Goal: Task Accomplishment & Management: Complete application form

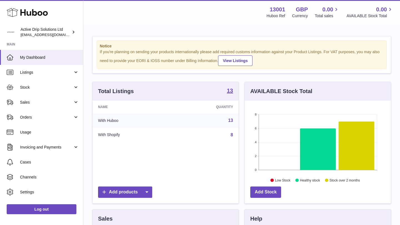
scroll to position [87, 146]
click at [37, 70] on span "Listings" at bounding box center [46, 72] width 53 height 5
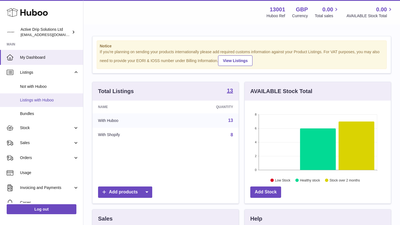
click at [50, 100] on span "Listings with Huboo" at bounding box center [49, 100] width 59 height 5
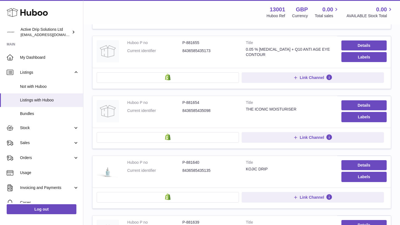
scroll to position [449, 0]
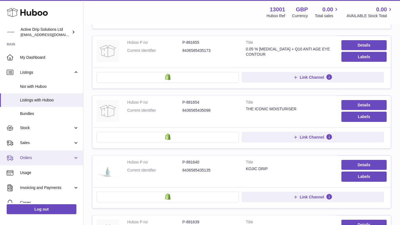
click at [48, 155] on link "Orders" at bounding box center [41, 158] width 83 height 15
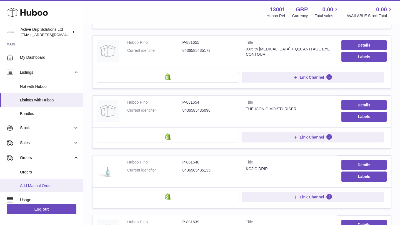
click at [52, 187] on span "Add Manual Order" at bounding box center [49, 186] width 59 height 5
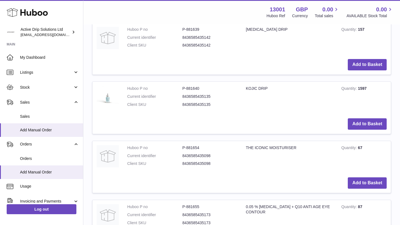
scroll to position [337, 0]
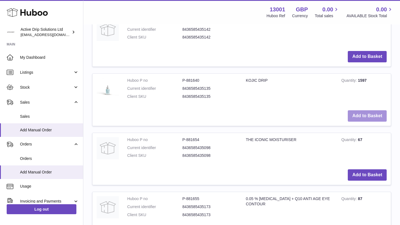
click at [353, 119] on button "Add to Basket" at bounding box center [367, 116] width 39 height 11
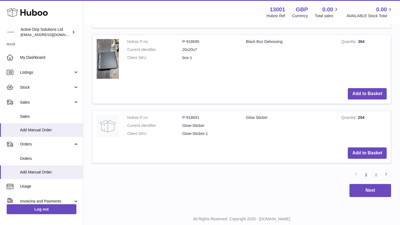
scroll to position [690, 0]
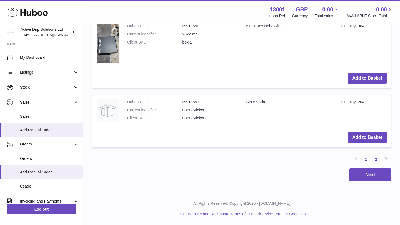
click at [377, 158] on link "2" at bounding box center [376, 160] width 10 height 10
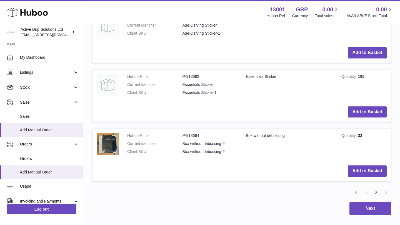
scroll to position [258, 0]
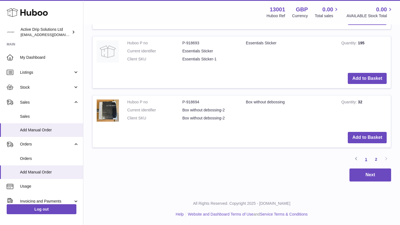
click at [365, 158] on link "1" at bounding box center [366, 160] width 10 height 10
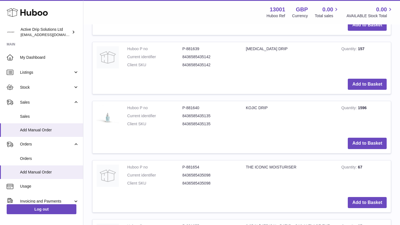
scroll to position [416, 0]
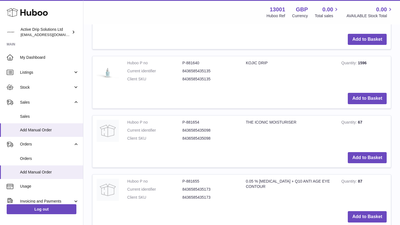
click at [232, 35] on td "Add to Basket" at bounding box center [241, 40] width 298 height 20
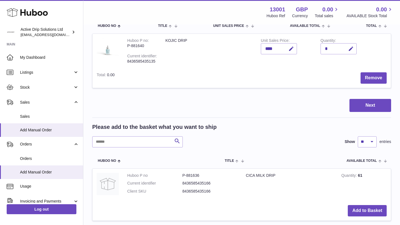
scroll to position [122, 0]
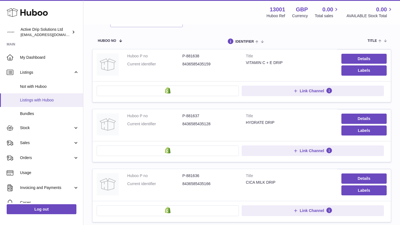
scroll to position [57, 0]
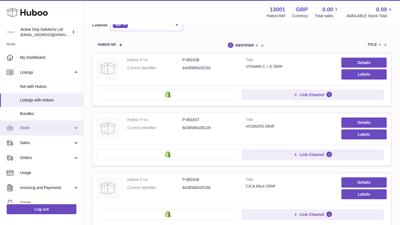
click at [42, 129] on span "Stock" at bounding box center [46, 128] width 53 height 5
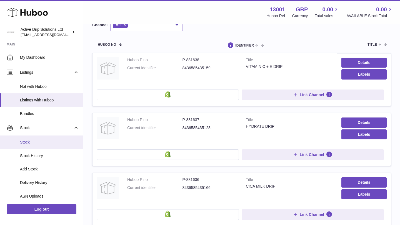
click at [36, 143] on span "Stock" at bounding box center [49, 142] width 59 height 5
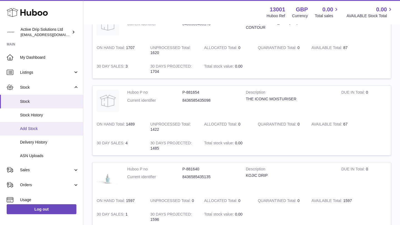
scroll to position [79, 0]
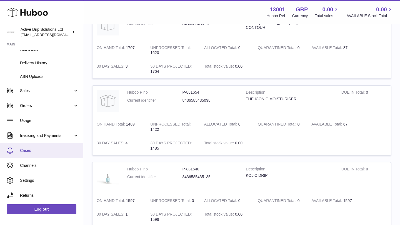
click at [47, 150] on span "Cases" at bounding box center [49, 150] width 59 height 5
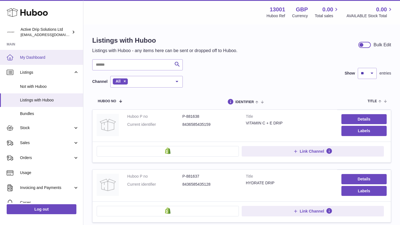
click at [53, 57] on span "My Dashboard" at bounding box center [49, 57] width 59 height 5
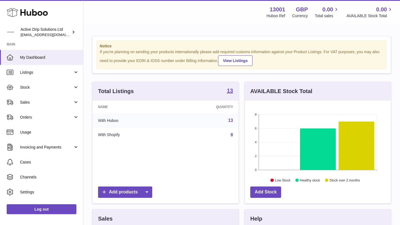
scroll to position [87, 146]
click at [41, 63] on link "My Dashboard" at bounding box center [41, 57] width 83 height 15
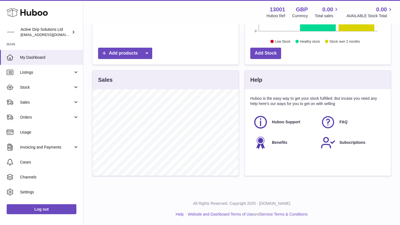
scroll to position [139, 0]
click at [53, 69] on link "Listings" at bounding box center [41, 72] width 83 height 15
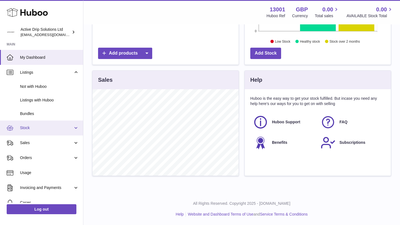
click at [48, 130] on span "Stock" at bounding box center [46, 128] width 53 height 5
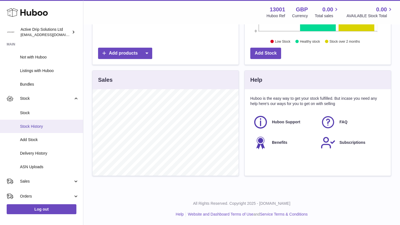
scroll to position [31, 0]
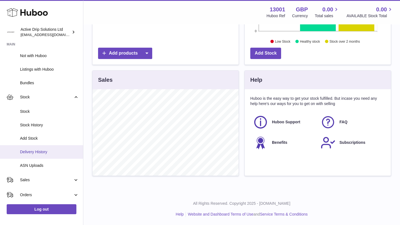
click at [51, 152] on span "Delivery History" at bounding box center [49, 152] width 59 height 5
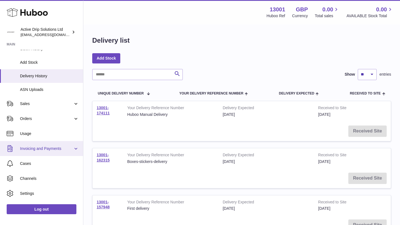
scroll to position [68, 0]
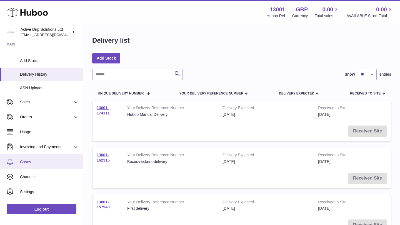
click at [52, 164] on span "Cases" at bounding box center [49, 162] width 59 height 5
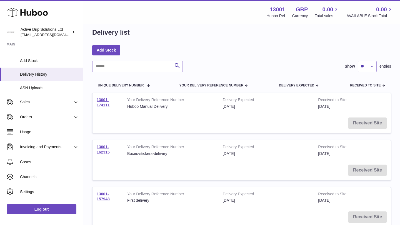
scroll to position [9, 0]
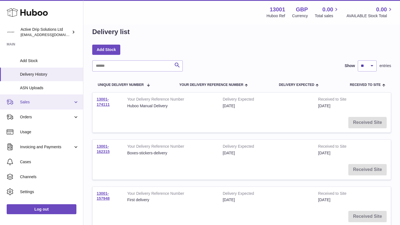
click at [64, 103] on span "Sales" at bounding box center [46, 102] width 53 height 5
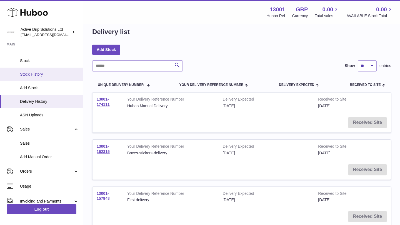
scroll to position [41, 0]
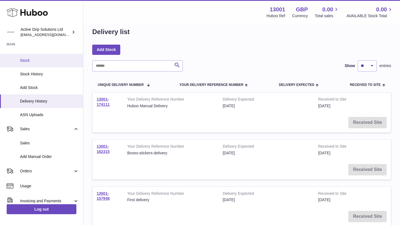
click at [40, 60] on span "Stock" at bounding box center [49, 60] width 59 height 5
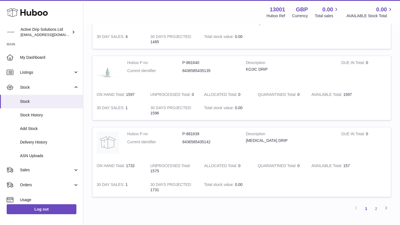
scroll to position [638, 0]
click at [374, 210] on link "2" at bounding box center [376, 210] width 10 height 10
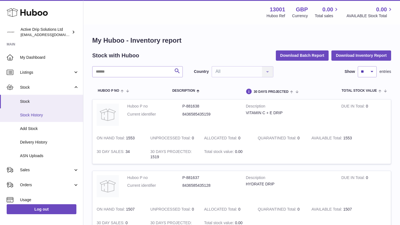
scroll to position [0, 0]
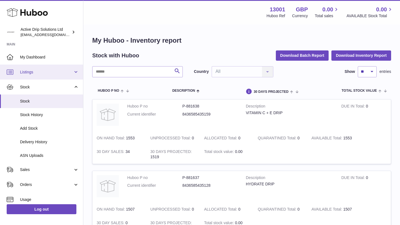
click at [72, 72] on span "Listings" at bounding box center [46, 72] width 53 height 5
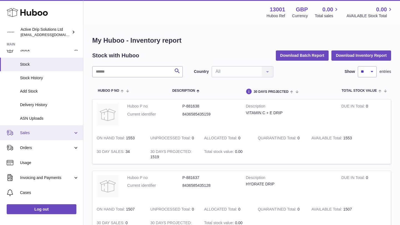
scroll to position [79, 0]
click at [61, 131] on span "Sales" at bounding box center [46, 132] width 53 height 5
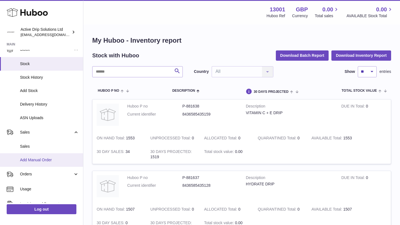
click at [57, 160] on span "Add Manual Order" at bounding box center [49, 160] width 59 height 5
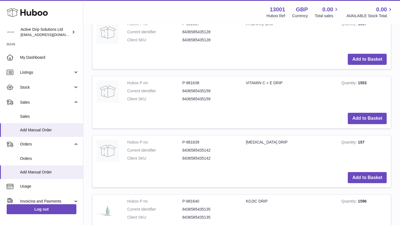
scroll to position [282, 0]
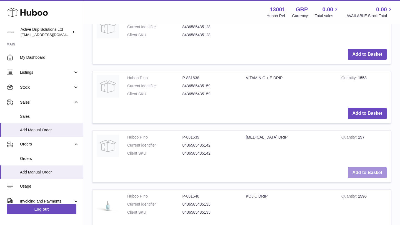
click at [356, 172] on button "Add to Basket" at bounding box center [367, 172] width 39 height 11
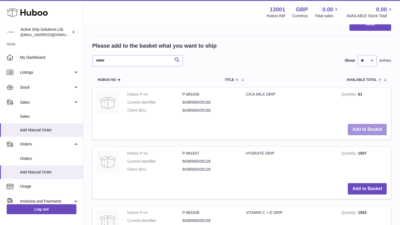
scroll to position [211, 0]
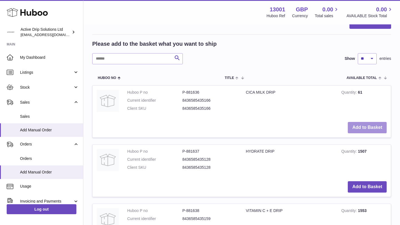
click at [363, 133] on button "Add to Basket" at bounding box center [367, 127] width 39 height 11
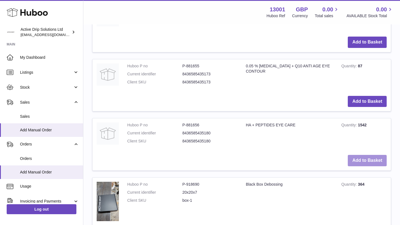
scroll to position [654, 0]
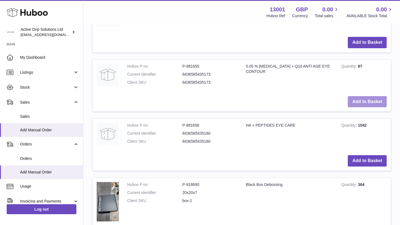
click at [378, 99] on button "Add to Basket" at bounding box center [367, 101] width 39 height 11
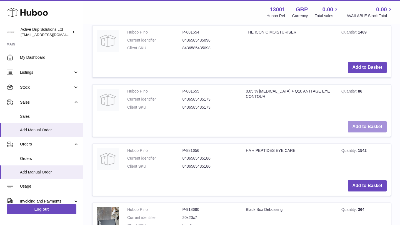
scroll to position [684, 0]
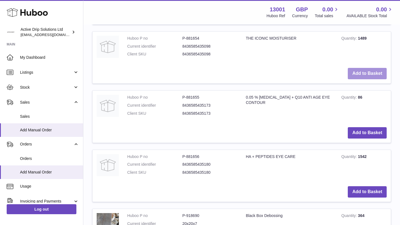
click at [369, 70] on button "Add to Basket" at bounding box center [367, 73] width 39 height 11
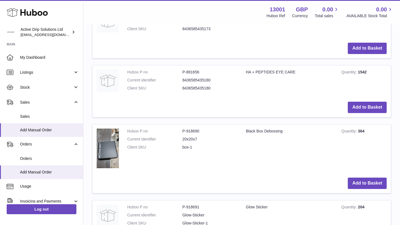
scroll to position [936, 0]
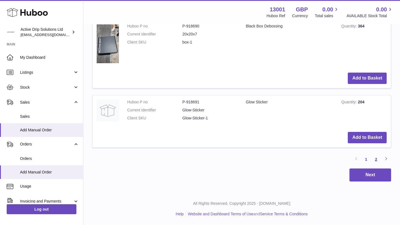
click at [374, 161] on link "2" at bounding box center [376, 160] width 10 height 10
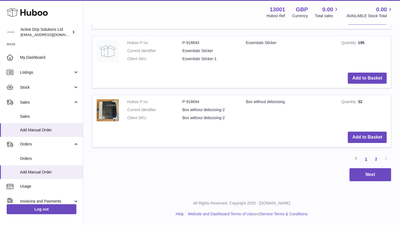
click at [368, 160] on link "1" at bounding box center [366, 159] width 10 height 10
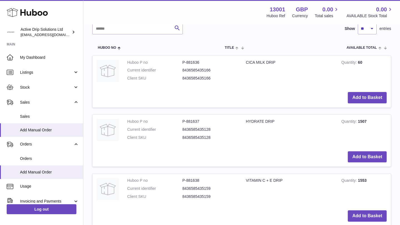
scroll to position [427, 0]
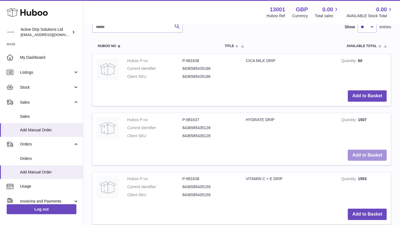
click at [367, 154] on button "Add to Basket" at bounding box center [367, 155] width 39 height 11
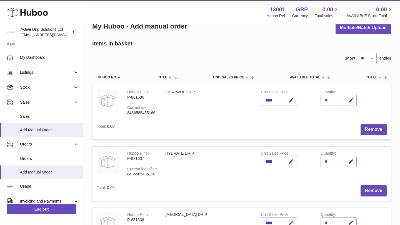
scroll to position [15, 0]
click at [351, 99] on icon "button" at bounding box center [351, 100] width 6 height 6
type input "*"
click at [353, 102] on icon "submit" at bounding box center [350, 99] width 5 height 5
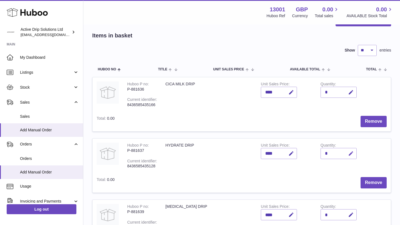
click at [350, 152] on icon "button" at bounding box center [351, 154] width 6 height 6
type input "*"
click at [353, 151] on icon "submit" at bounding box center [350, 153] width 5 height 5
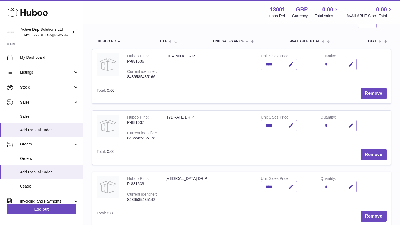
scroll to position [74, 0]
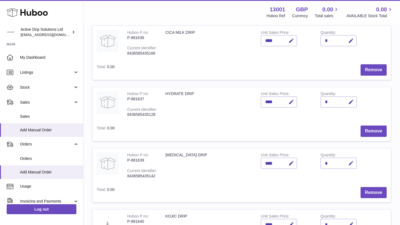
click at [354, 166] on button "button" at bounding box center [349, 163] width 13 height 11
type input "*"
click at [339, 103] on div "*" at bounding box center [338, 102] width 36 height 11
click at [349, 104] on icon "button" at bounding box center [351, 102] width 6 height 6
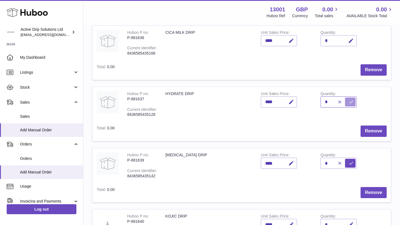
type input "*"
click at [346, 103] on button "submit" at bounding box center [350, 102] width 11 height 9
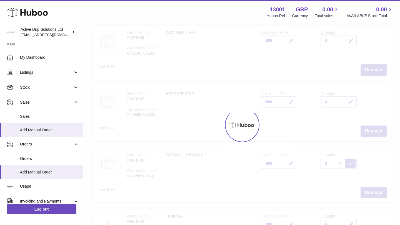
type input "*"
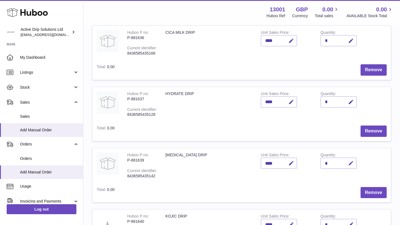
click at [349, 164] on icon "button" at bounding box center [351, 164] width 6 height 6
type input "*"
click at [353, 161] on button "submit" at bounding box center [350, 163] width 11 height 9
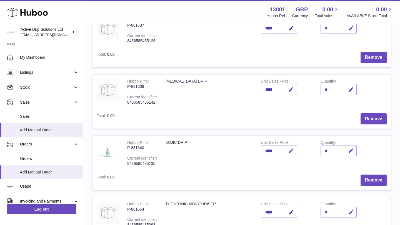
scroll to position [148, 0]
click at [352, 152] on icon "button" at bounding box center [351, 152] width 6 height 6
type input "*"
click at [351, 151] on icon "submit" at bounding box center [350, 151] width 5 height 5
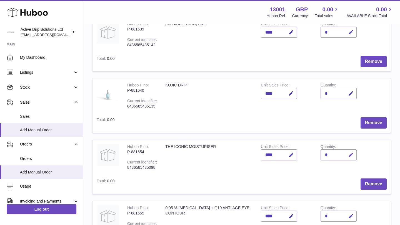
scroll to position [206, 0]
click at [351, 157] on icon "button" at bounding box center [351, 155] width 6 height 6
type input "*"
click at [353, 156] on icon "submit" at bounding box center [350, 154] width 5 height 5
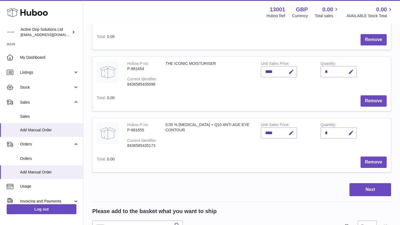
scroll to position [291, 0]
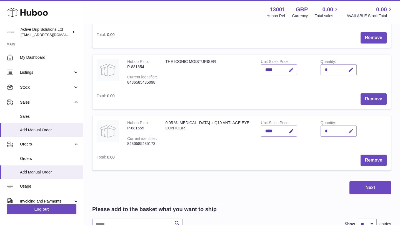
click at [353, 131] on icon "button" at bounding box center [351, 132] width 6 height 6
type input "*"
click at [351, 130] on icon "submit" at bounding box center [350, 131] width 5 height 5
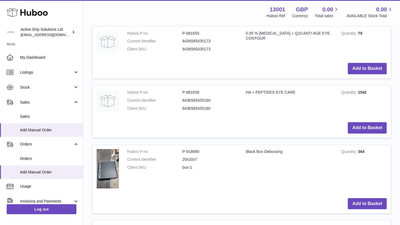
scroll to position [871, 0]
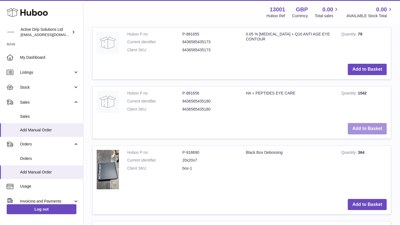
click at [354, 128] on button "Add to Basket" at bounding box center [367, 128] width 39 height 11
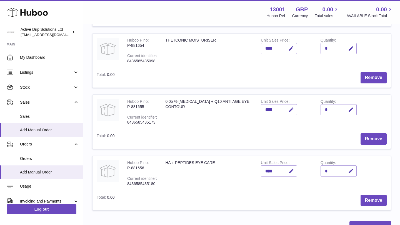
scroll to position [320, 0]
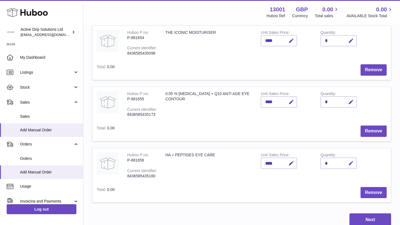
click at [350, 164] on icon "button" at bounding box center [351, 164] width 6 height 6
type input "*"
click at [352, 164] on icon "submit" at bounding box center [350, 163] width 5 height 5
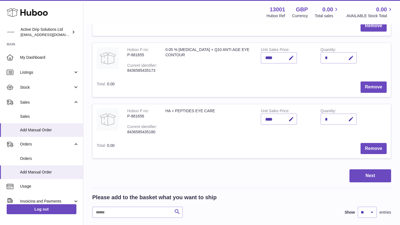
scroll to position [445, 0]
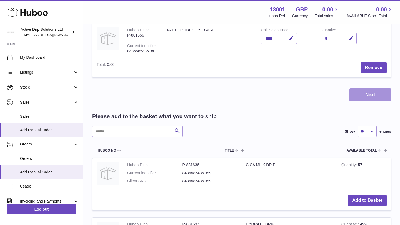
click at [363, 97] on button "Next" at bounding box center [370, 95] width 42 height 13
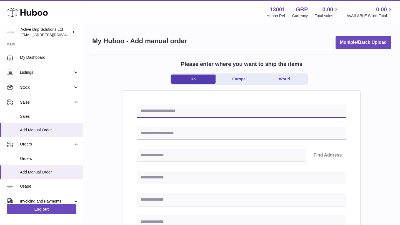
click at [200, 107] on input "text" at bounding box center [241, 111] width 209 height 13
type input "*"
type input "******"
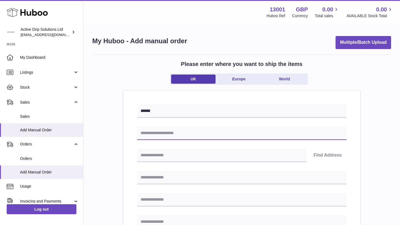
click at [171, 134] on input "text" at bounding box center [241, 133] width 209 height 13
type input "**********"
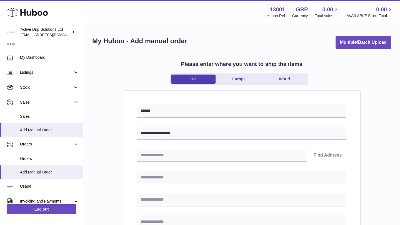
click at [147, 159] on input "text" at bounding box center [221, 155] width 169 height 13
click at [330, 154] on button "Find Address" at bounding box center [327, 155] width 37 height 13
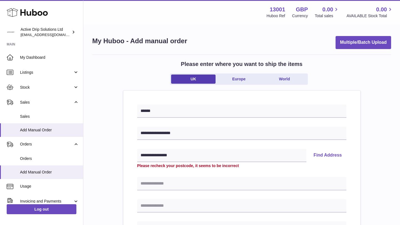
scroll to position [16, 0]
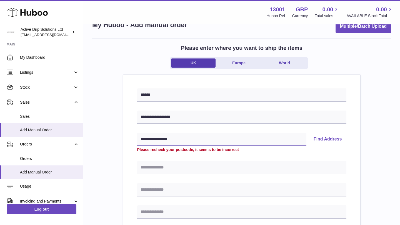
click at [147, 138] on input "**********" at bounding box center [221, 139] width 169 height 13
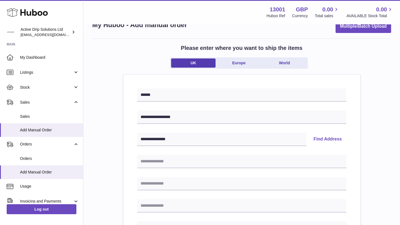
click at [314, 140] on button "Find Address" at bounding box center [327, 139] width 37 height 13
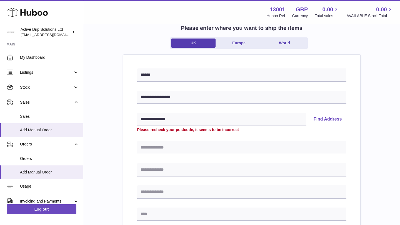
scroll to position [37, 0]
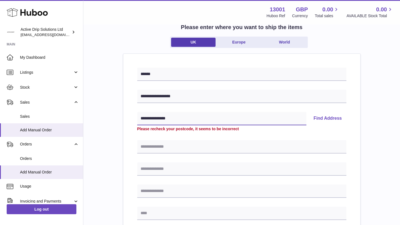
click at [181, 113] on input "**********" at bounding box center [221, 118] width 169 height 13
click at [181, 117] on input "**********" at bounding box center [221, 118] width 169 height 13
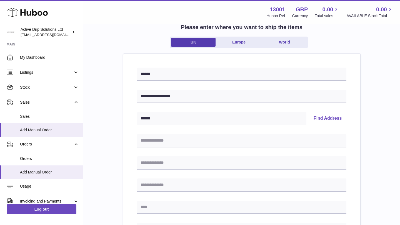
type input "******"
click at [337, 118] on button "Find Address" at bounding box center [327, 118] width 37 height 13
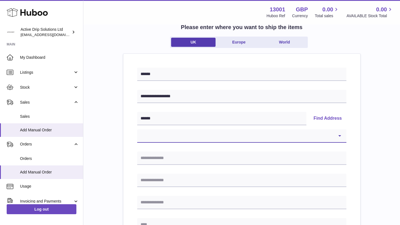
click at [188, 138] on select "**********" at bounding box center [241, 136] width 209 height 13
select select "*"
type input "**********"
type input "******"
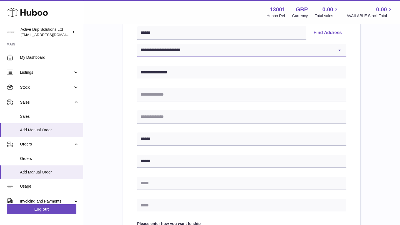
scroll to position [126, 0]
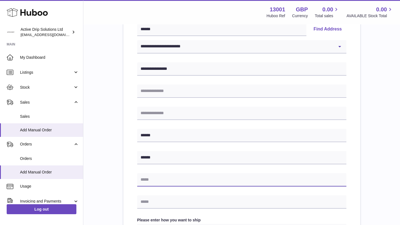
click at [170, 179] on input "text" at bounding box center [241, 180] width 209 height 13
type input "**********"
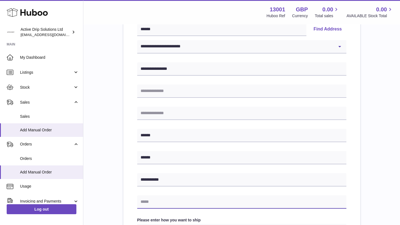
click at [161, 202] on input "text" at bounding box center [241, 202] width 209 height 13
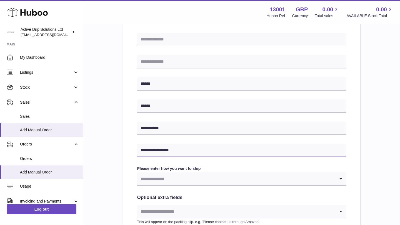
scroll to position [184, 0]
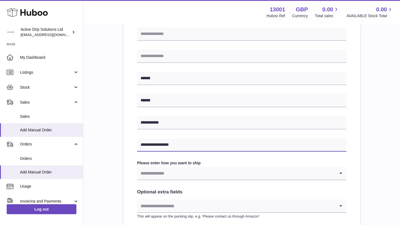
type input "**********"
click at [165, 179] on input "Search for option" at bounding box center [236, 173] width 198 height 13
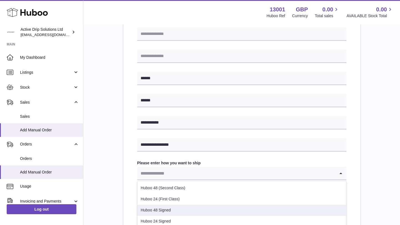
scroll to position [28, 0]
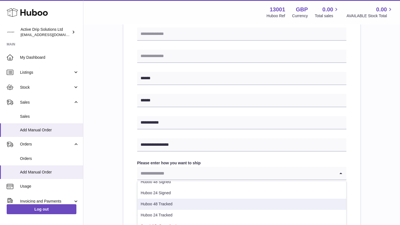
click at [163, 206] on li "Huboo 48 Tracked" at bounding box center [241, 204] width 209 height 11
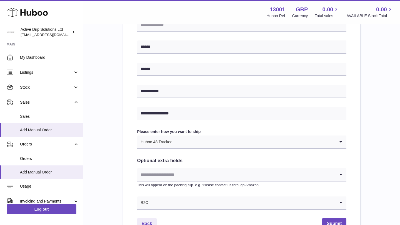
scroll to position [221, 0]
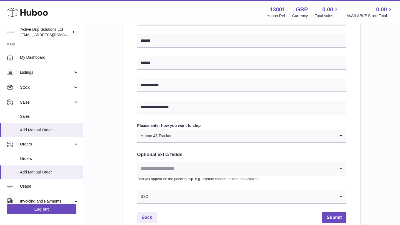
click at [171, 167] on input "Search for option" at bounding box center [236, 168] width 198 height 13
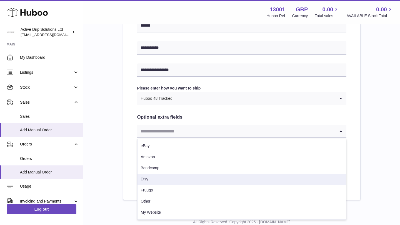
scroll to position [262, 0]
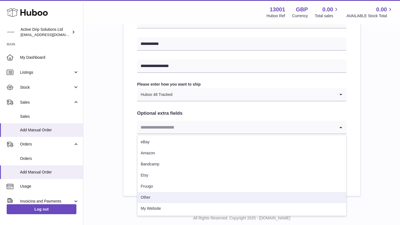
click at [161, 195] on li "Other" at bounding box center [241, 197] width 209 height 11
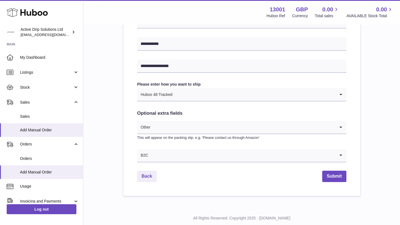
click at [167, 160] on input "Search for option" at bounding box center [242, 155] width 187 height 13
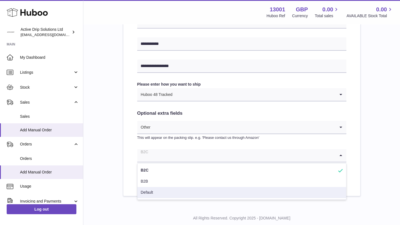
click at [164, 191] on li "Default" at bounding box center [241, 192] width 209 height 11
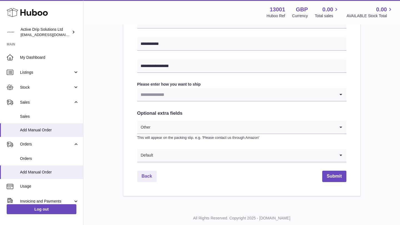
click at [204, 98] on input "Search for option" at bounding box center [236, 94] width 198 height 13
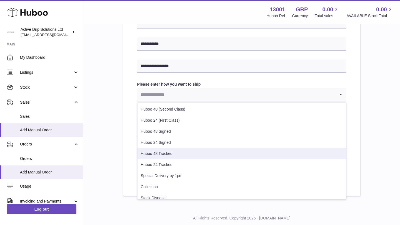
click at [203, 153] on li "Huboo 48 Tracked" at bounding box center [241, 154] width 209 height 11
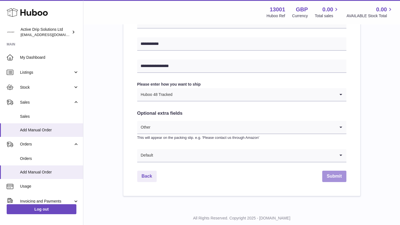
click at [333, 177] on button "Submit" at bounding box center [334, 176] width 24 height 11
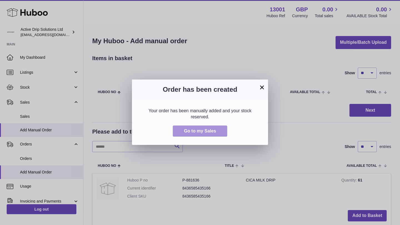
click at [220, 132] on button "Go to my Sales" at bounding box center [200, 131] width 54 height 11
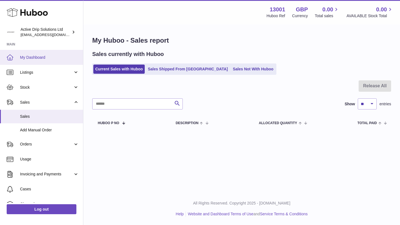
click at [55, 59] on span "My Dashboard" at bounding box center [49, 57] width 59 height 5
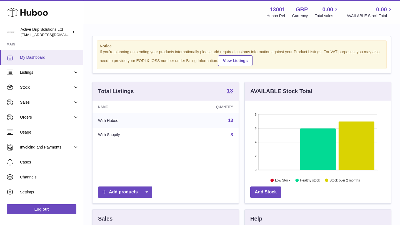
scroll to position [87, 146]
click at [44, 106] on link "Sales" at bounding box center [41, 102] width 83 height 15
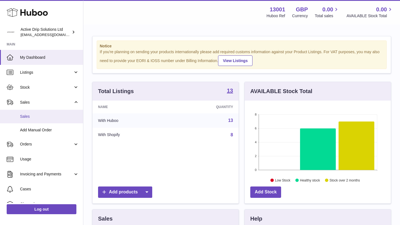
click at [47, 118] on span "Sales" at bounding box center [49, 116] width 59 height 5
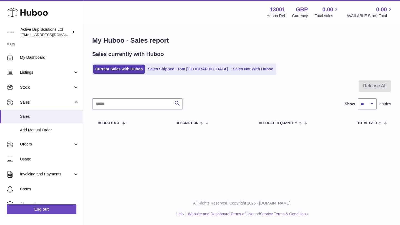
click at [176, 76] on div "My Huboo - Sales report Sales currently with Huboo Current Sales with Huboo Sal…" at bounding box center [241, 83] width 317 height 117
click at [174, 71] on link "Sales Shipped From [GEOGRAPHIC_DATA]" at bounding box center [188, 69] width 84 height 9
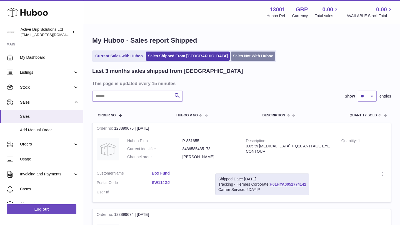
click at [231, 56] on link "Sales Not With Huboo" at bounding box center [253, 56] width 44 height 9
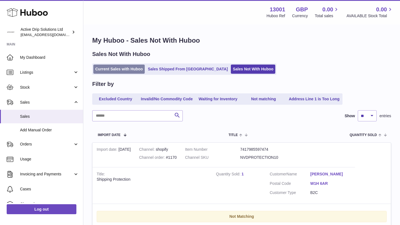
click at [110, 71] on link "Current Sales with Huboo" at bounding box center [118, 69] width 51 height 9
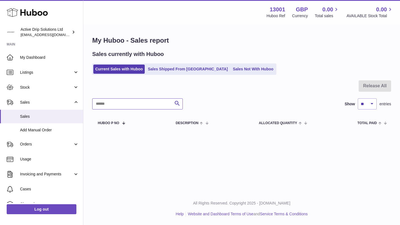
click at [140, 104] on input "text" at bounding box center [137, 104] width 91 height 11
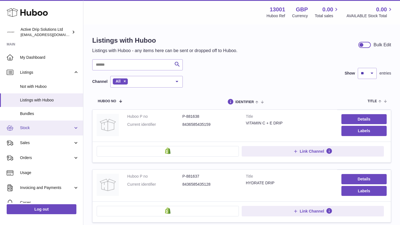
click at [33, 129] on span "Stock" at bounding box center [46, 128] width 53 height 5
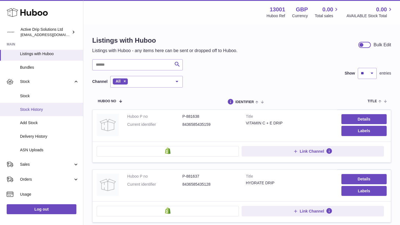
scroll to position [46, 0]
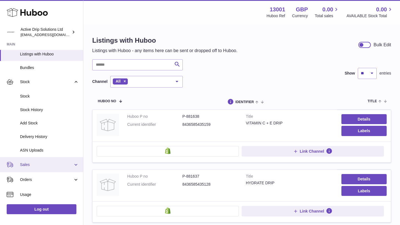
click at [58, 167] on span "Sales" at bounding box center [46, 164] width 53 height 5
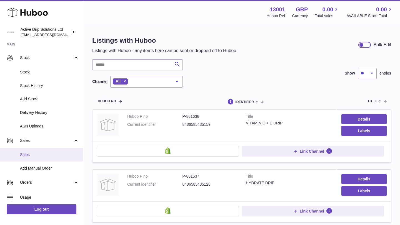
scroll to position [72, 0]
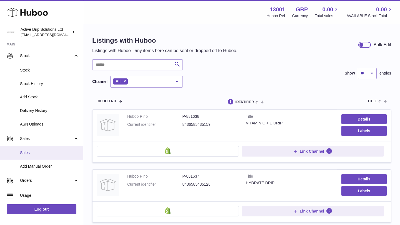
click at [58, 155] on span "Sales" at bounding box center [49, 153] width 59 height 5
